Goal: Information Seeking & Learning: Learn about a topic

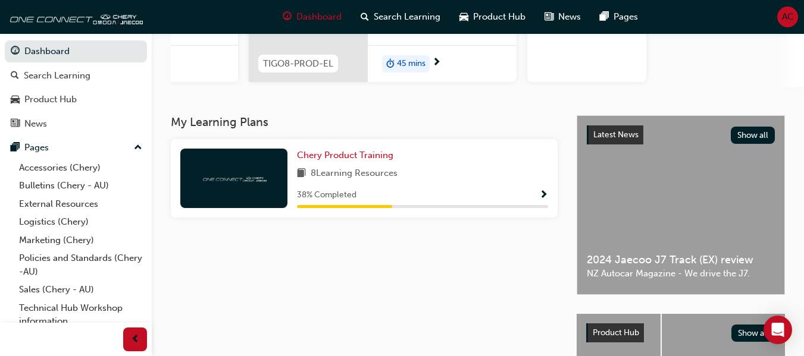
scroll to position [188, 0]
click at [370, 151] on div "Chery Product Training 8 Learning Resources 38 % Completed" at bounding box center [364, 178] width 387 height 79
click at [363, 160] on span "Chery Product Training" at bounding box center [345, 154] width 96 height 11
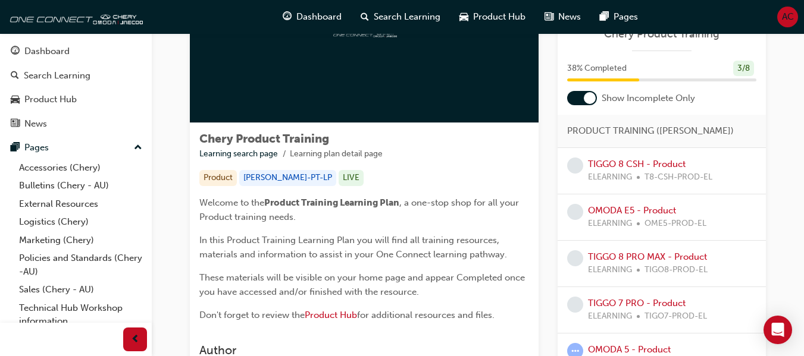
scroll to position [180, 0]
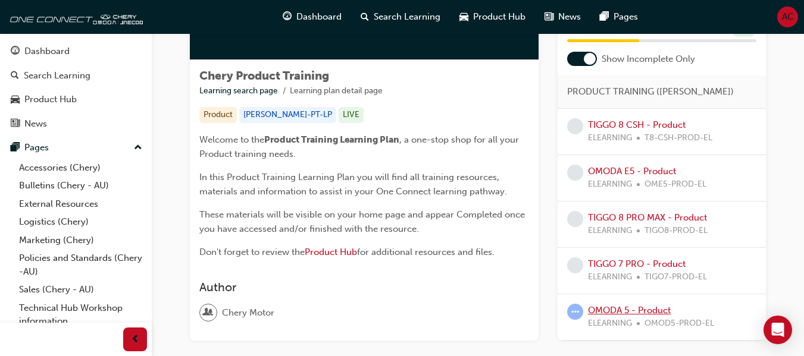
click at [645, 309] on link "OMODA 5 - Product" at bounding box center [629, 310] width 83 height 11
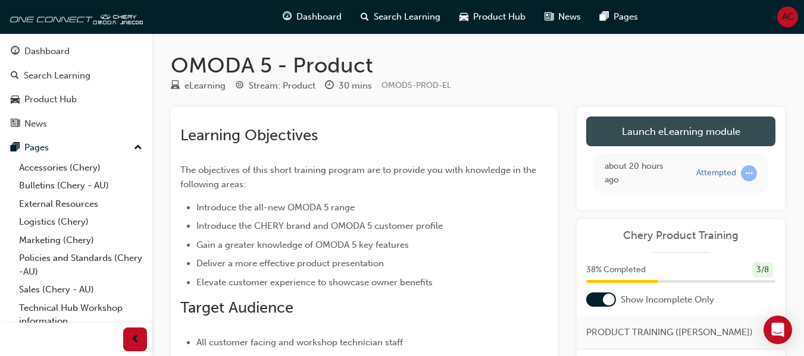
click at [638, 137] on link "Launch eLearning module" at bounding box center [680, 132] width 189 height 30
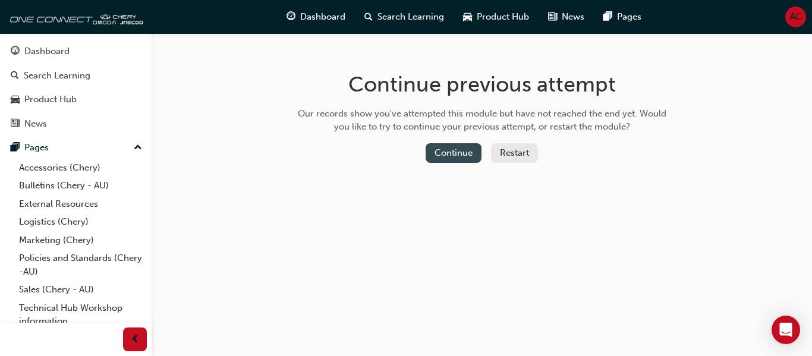
click at [470, 153] on button "Continue" at bounding box center [454, 153] width 56 height 20
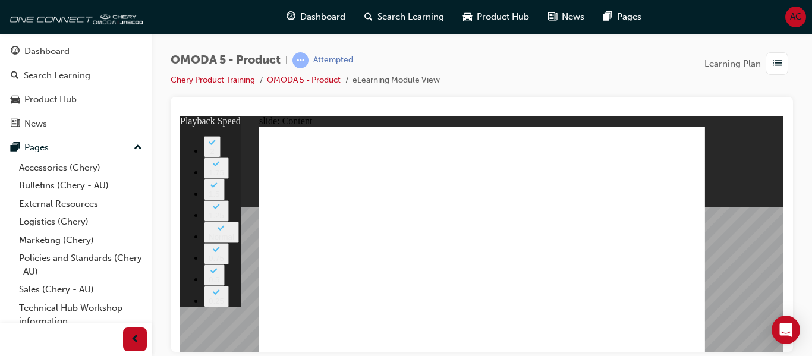
type input "0"
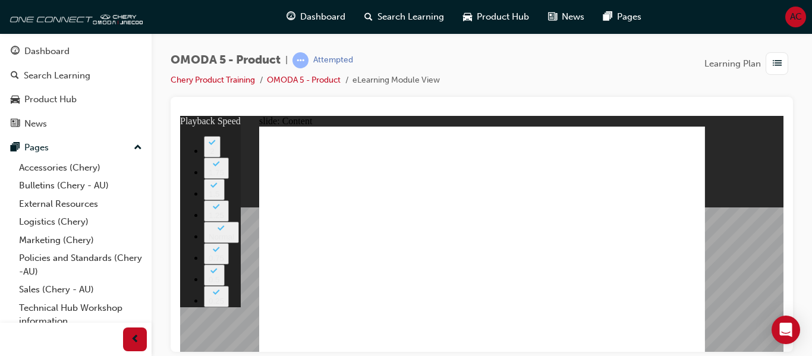
type input "5"
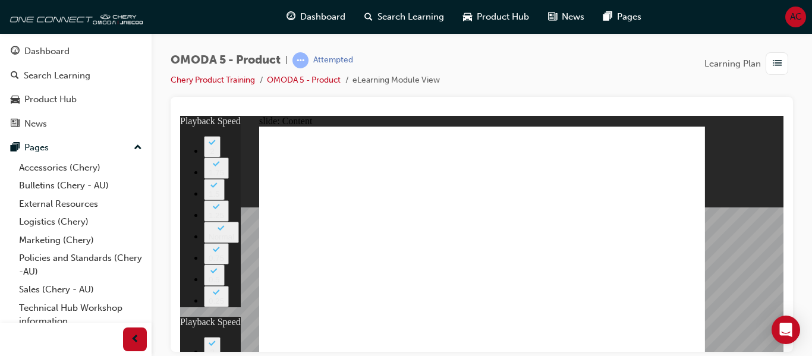
type input "0"
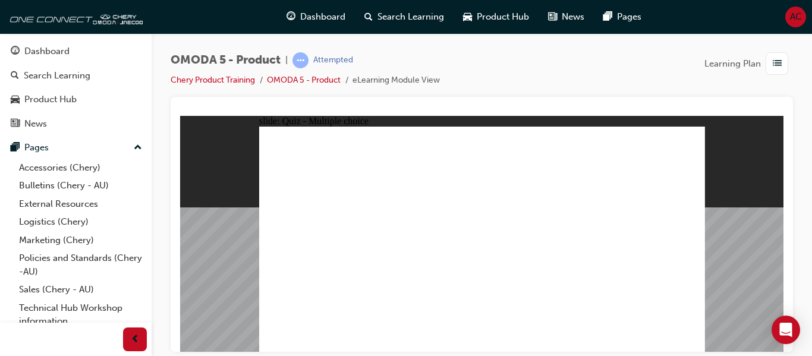
radio input "true"
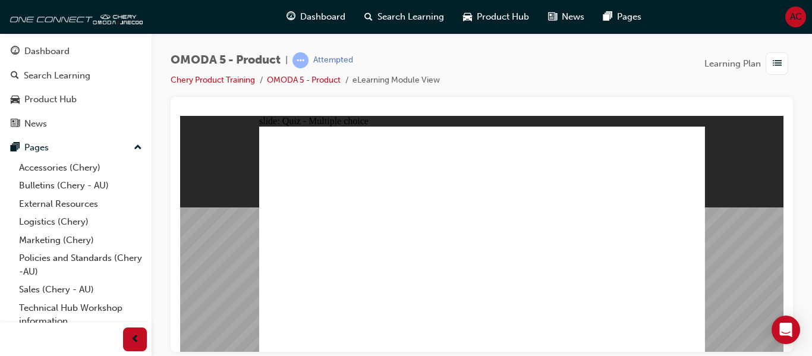
radio input "true"
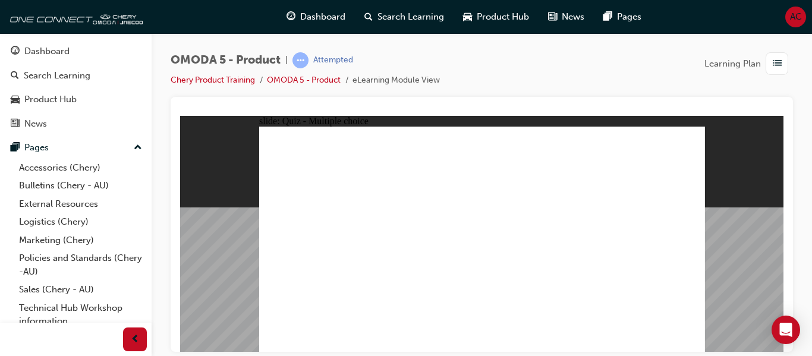
radio input "true"
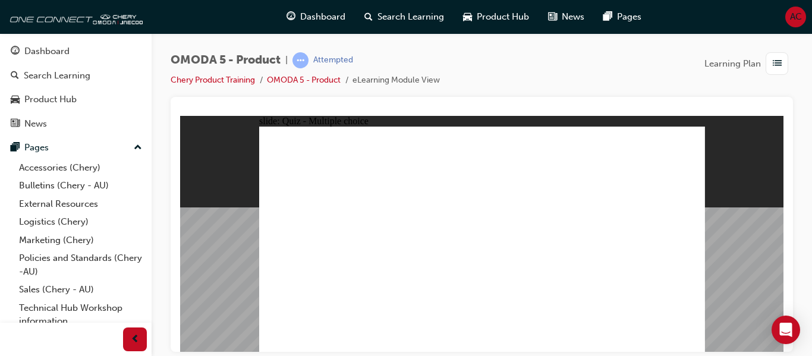
drag, startPoint x: 506, startPoint y: 137, endPoint x: 330, endPoint y: 281, distance: 227.9
drag, startPoint x: 482, startPoint y: 162, endPoint x: 399, endPoint y: 288, distance: 150.6
drag, startPoint x: 497, startPoint y: 184, endPoint x: 316, endPoint y: 281, distance: 204.6
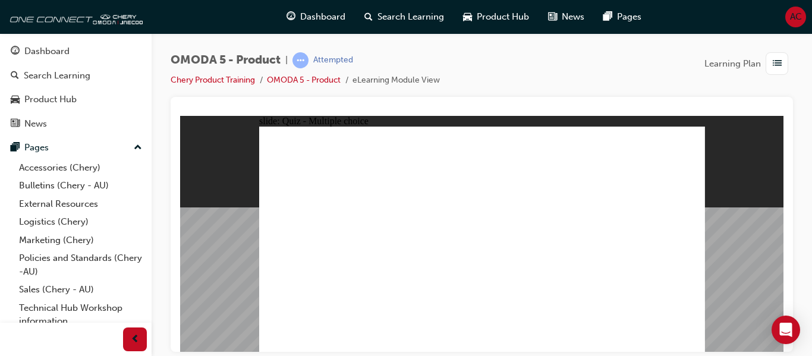
drag, startPoint x: 328, startPoint y: 281, endPoint x: 329, endPoint y: 266, distance: 14.3
drag, startPoint x: 578, startPoint y: 181, endPoint x: 416, endPoint y: 284, distance: 192.1
drag, startPoint x: 567, startPoint y: 203, endPoint x: 315, endPoint y: 281, distance: 264.0
drag, startPoint x: 565, startPoint y: 226, endPoint x: 488, endPoint y: 284, distance: 96.5
drag, startPoint x: 644, startPoint y: 178, endPoint x: 495, endPoint y: 277, distance: 179.0
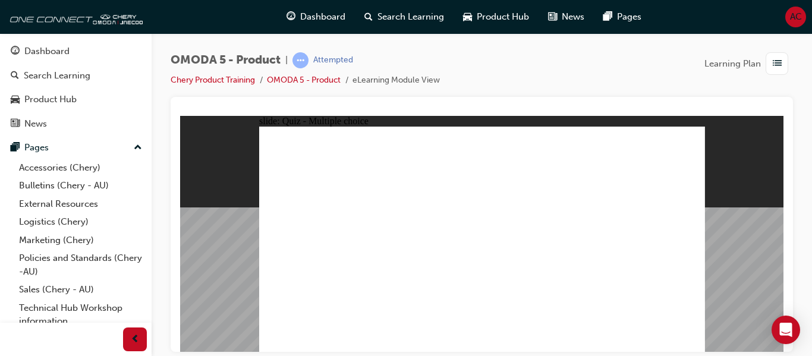
drag, startPoint x: 644, startPoint y: 206, endPoint x: 580, endPoint y: 286, distance: 102.0
drag, startPoint x: 579, startPoint y: 165, endPoint x: 419, endPoint y: 291, distance: 204.5
drag, startPoint x: 575, startPoint y: 142, endPoint x: 413, endPoint y: 290, distance: 218.9
drag, startPoint x: 654, startPoint y: 131, endPoint x: 408, endPoint y: 281, distance: 287.5
drag, startPoint x: 654, startPoint y: 159, endPoint x: 410, endPoint y: 284, distance: 274.5
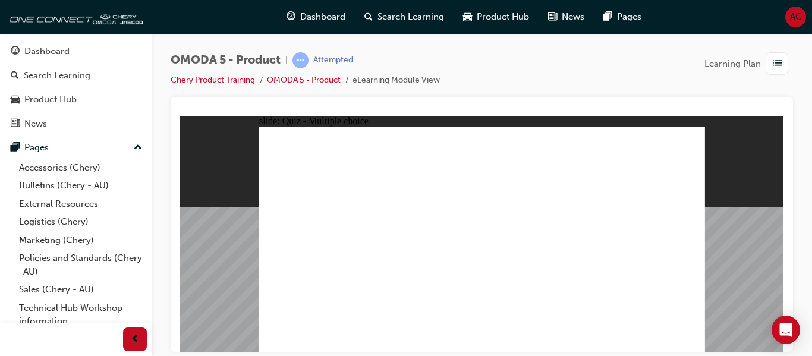
drag, startPoint x: 501, startPoint y: 199, endPoint x: 400, endPoint y: 281, distance: 130.3
drag, startPoint x: 493, startPoint y: 226, endPoint x: 419, endPoint y: 282, distance: 92.6
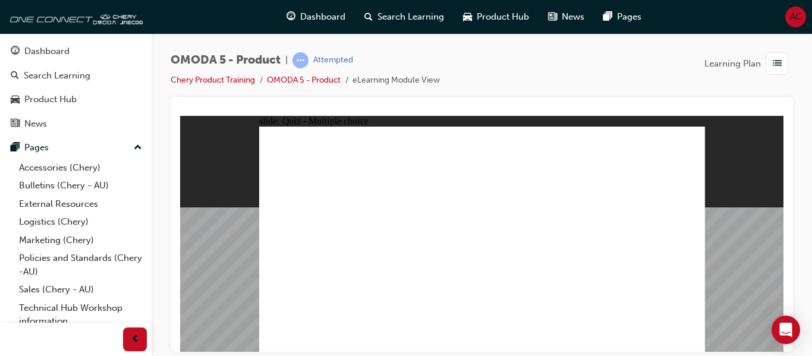
radio input "true"
drag, startPoint x: 615, startPoint y: 204, endPoint x: 310, endPoint y: 266, distance: 311.5
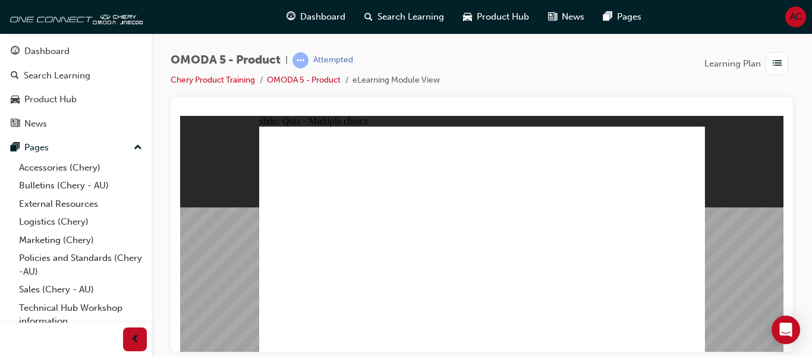
drag, startPoint x: 510, startPoint y: 199, endPoint x: 386, endPoint y: 255, distance: 136.3
drag, startPoint x: 517, startPoint y: 164, endPoint x: 490, endPoint y: 259, distance: 99.6
drag, startPoint x: 622, startPoint y: 171, endPoint x: 597, endPoint y: 269, distance: 100.8
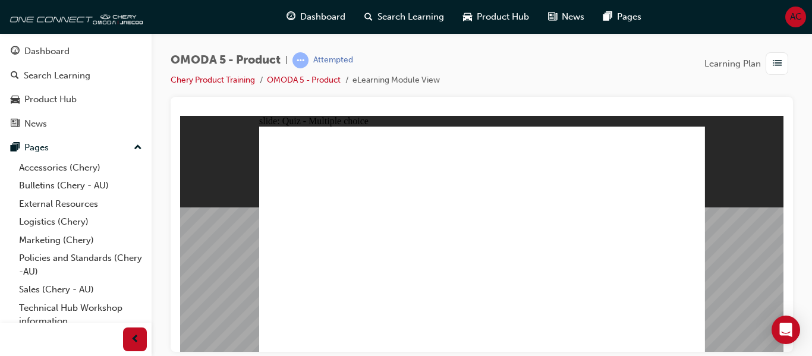
radio input "true"
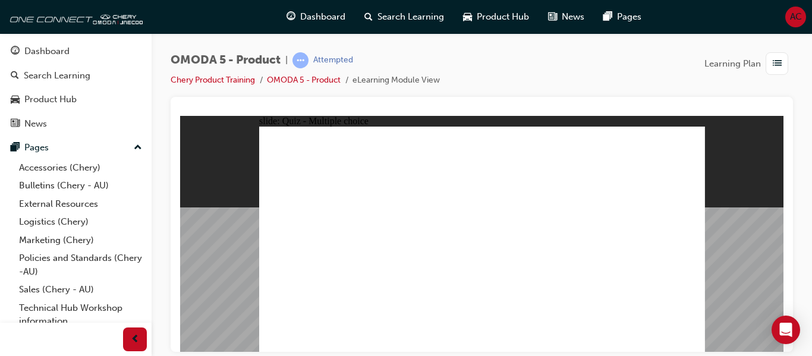
drag, startPoint x: 566, startPoint y: 166, endPoint x: 408, endPoint y: 239, distance: 174.3
drag, startPoint x: 606, startPoint y: 147, endPoint x: 376, endPoint y: 267, distance: 259.7
drag, startPoint x: 538, startPoint y: 212, endPoint x: 357, endPoint y: 266, distance: 189.1
drag, startPoint x: 599, startPoint y: 221, endPoint x: 376, endPoint y: 251, distance: 225.0
drag, startPoint x: 536, startPoint y: 237, endPoint x: 385, endPoint y: 252, distance: 151.3
